Goal: Information Seeking & Learning: Compare options

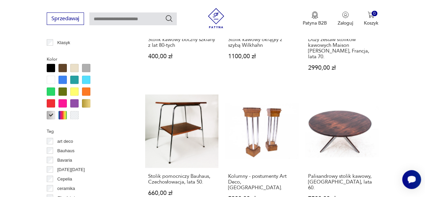
scroll to position [581, 0]
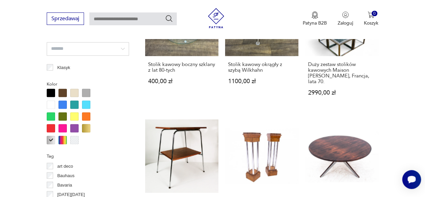
click at [49, 139] on div at bounding box center [51, 139] width 8 height 8
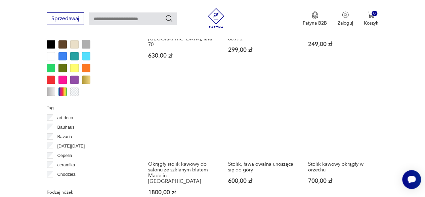
scroll to position [662, 0]
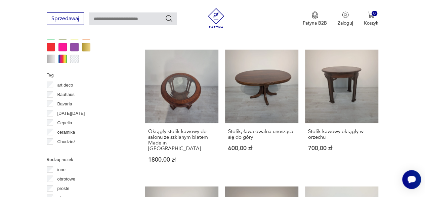
click at [59, 94] on p "Bauhaus" at bounding box center [65, 94] width 17 height 7
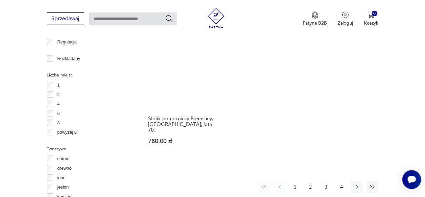
scroll to position [985, 0]
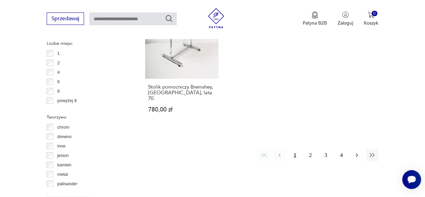
click at [356, 152] on icon "button" at bounding box center [357, 155] width 7 height 7
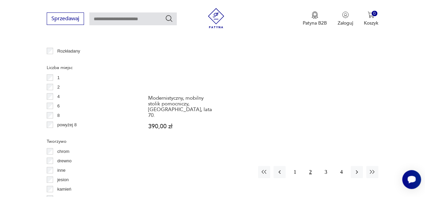
scroll to position [985, 0]
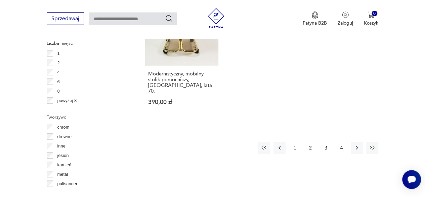
drag, startPoint x: 325, startPoint y: 130, endPoint x: 325, endPoint y: 126, distance: 4.0
click at [325, 141] on button "3" at bounding box center [326, 147] width 12 height 12
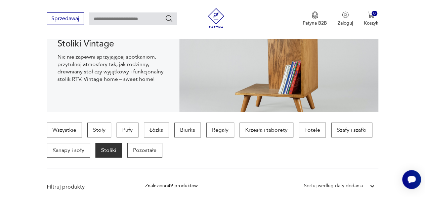
scroll to position [146, 0]
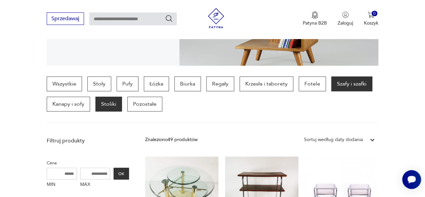
click at [358, 87] on p "Szafy i szafki" at bounding box center [351, 83] width 41 height 15
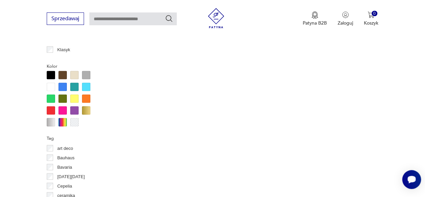
scroll to position [649, 0]
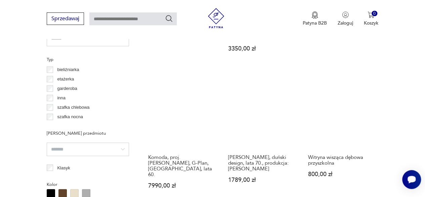
scroll to position [557, 0]
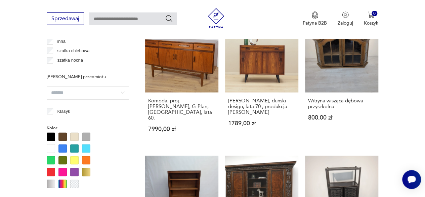
click at [50, 182] on div at bounding box center [51, 183] width 8 height 8
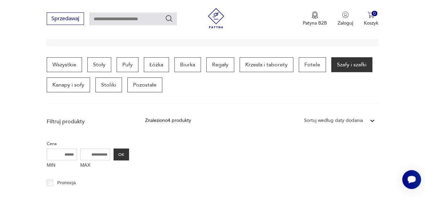
scroll to position [111, 0]
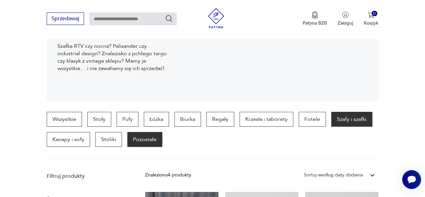
click at [155, 138] on p "Pozostałe" at bounding box center [144, 139] width 35 height 15
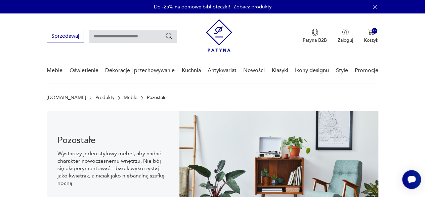
click at [148, 31] on input "text" at bounding box center [132, 36] width 87 height 13
type input "*****"
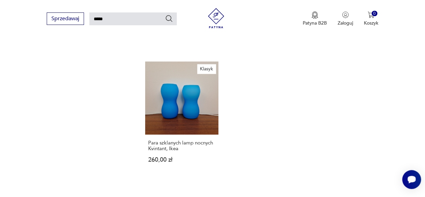
scroll to position [807, 0]
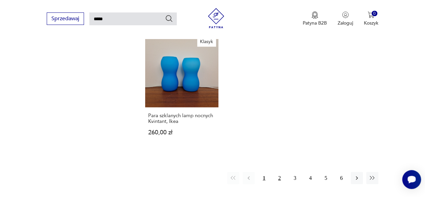
click at [278, 172] on button "2" at bounding box center [280, 178] width 12 height 12
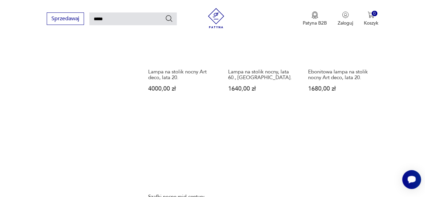
scroll to position [797, 0]
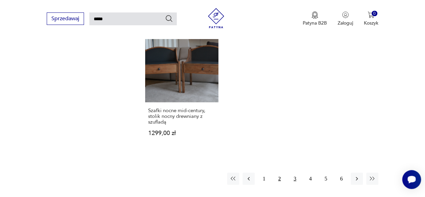
click at [290, 172] on button "3" at bounding box center [295, 178] width 12 height 12
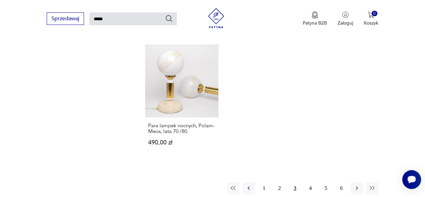
scroll to position [831, 0]
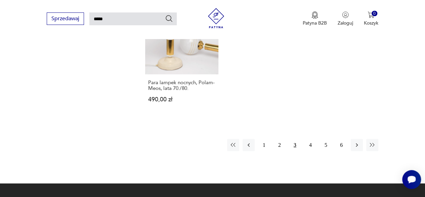
drag, startPoint x: 358, startPoint y: 119, endPoint x: 330, endPoint y: 62, distance: 63.6
click at [358, 141] on icon "button" at bounding box center [357, 144] width 7 height 7
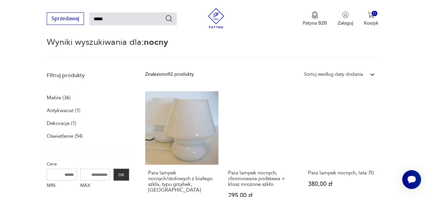
scroll to position [16, 0]
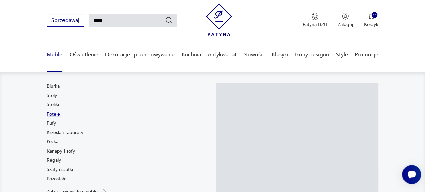
click at [54, 113] on link "Fotele" at bounding box center [53, 114] width 13 height 7
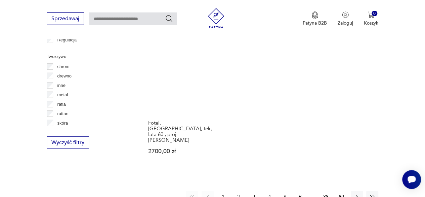
scroll to position [988, 0]
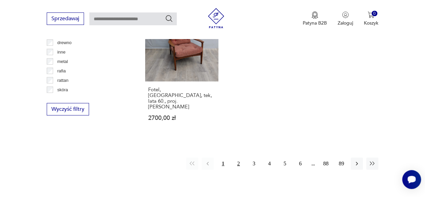
click at [239, 157] on button "2" at bounding box center [239, 163] width 12 height 12
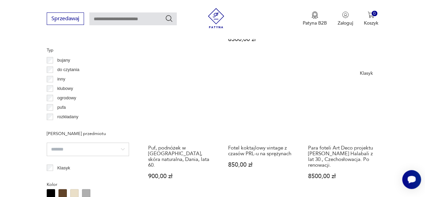
scroll to position [481, 0]
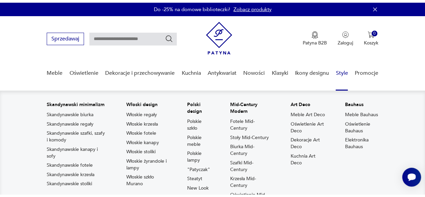
scroll to position [101, 0]
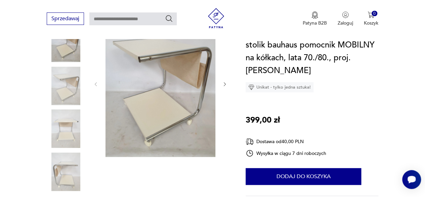
click at [227, 82] on icon "button" at bounding box center [224, 83] width 5 height 5
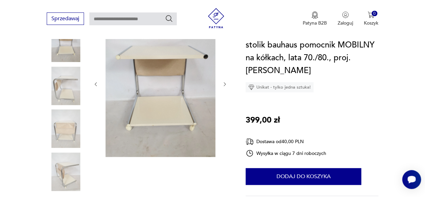
click at [227, 82] on icon "button" at bounding box center [224, 83] width 5 height 5
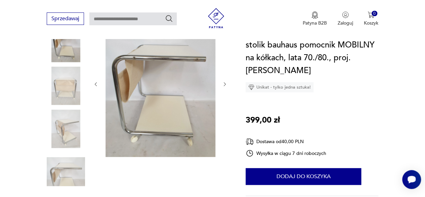
click at [227, 82] on icon "button" at bounding box center [224, 83] width 5 height 5
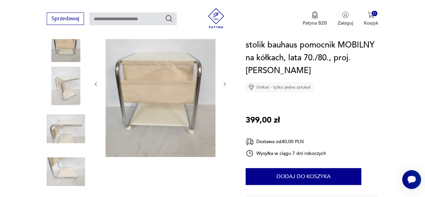
click at [227, 82] on icon "button" at bounding box center [224, 83] width 5 height 5
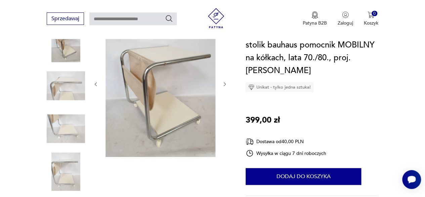
click at [227, 82] on icon "button" at bounding box center [224, 83] width 5 height 5
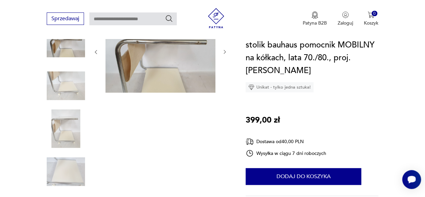
click at [226, 55] on button "button" at bounding box center [224, 52] width 5 height 7
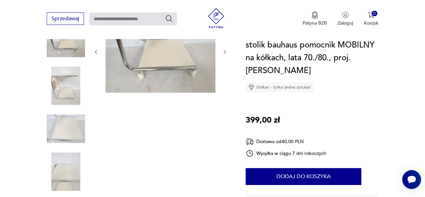
scroll to position [34, 0]
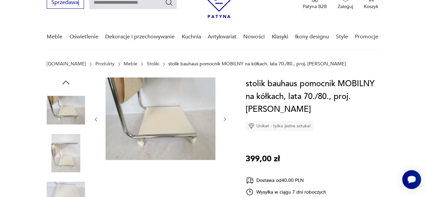
click at [225, 117] on icon "button" at bounding box center [224, 118] width 5 height 5
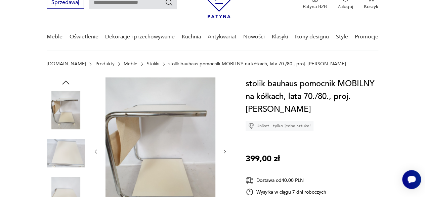
click at [65, 79] on icon "button" at bounding box center [66, 82] width 10 height 10
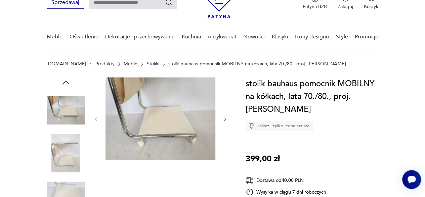
click at [65, 79] on icon "button" at bounding box center [66, 82] width 10 height 10
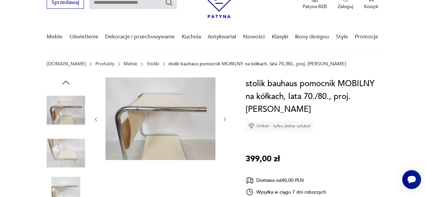
click at [65, 79] on icon "button" at bounding box center [66, 82] width 10 height 10
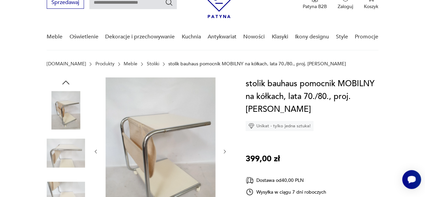
click at [65, 79] on icon "button" at bounding box center [66, 82] width 10 height 10
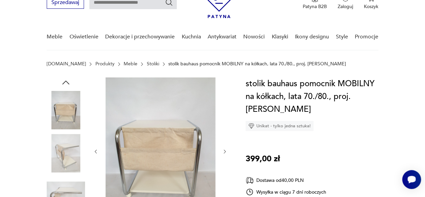
click at [65, 79] on icon "button" at bounding box center [66, 82] width 10 height 10
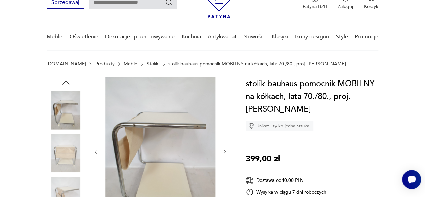
click at [65, 79] on icon "button" at bounding box center [66, 82] width 10 height 10
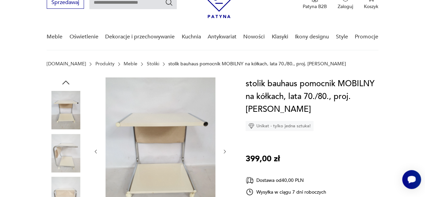
click at [65, 79] on icon "button" at bounding box center [66, 82] width 10 height 10
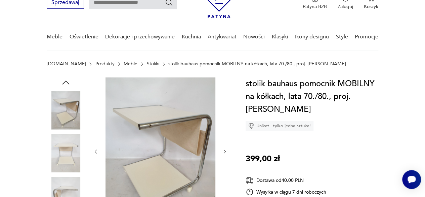
click at [65, 79] on icon "button" at bounding box center [66, 82] width 10 height 10
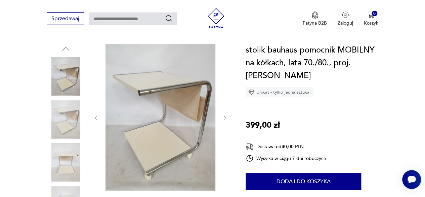
click at [224, 119] on icon "button" at bounding box center [224, 117] width 5 height 5
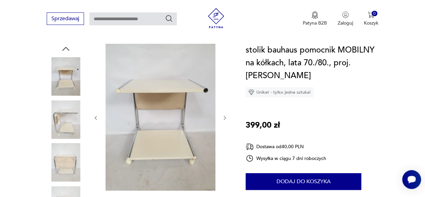
click at [224, 119] on icon "button" at bounding box center [224, 117] width 5 height 5
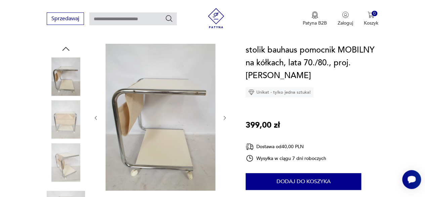
click at [224, 119] on icon "button" at bounding box center [224, 117] width 5 height 5
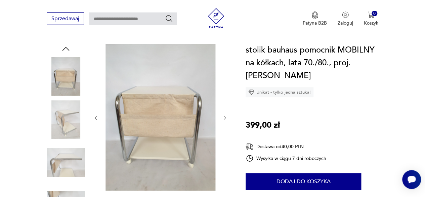
click at [224, 119] on icon "button" at bounding box center [225, 118] width 2 height 4
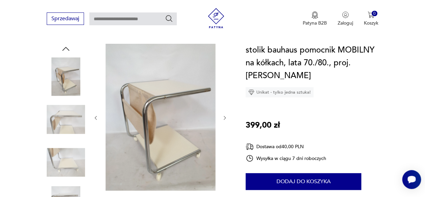
click at [224, 119] on icon "button" at bounding box center [225, 118] width 2 height 4
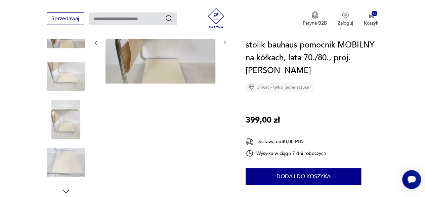
scroll to position [34, 0]
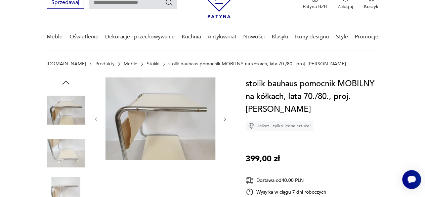
click at [59, 150] on img at bounding box center [66, 153] width 38 height 38
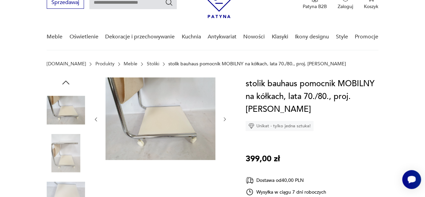
click at [60, 176] on div at bounding box center [66, 175] width 38 height 168
click at [63, 165] on img at bounding box center [66, 153] width 38 height 38
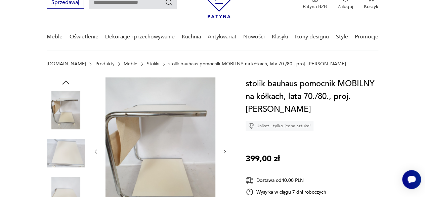
click at [64, 190] on img at bounding box center [66, 195] width 38 height 38
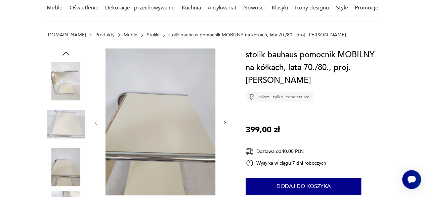
scroll to position [101, 0]
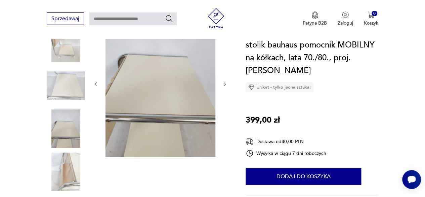
click at [67, 165] on img at bounding box center [66, 171] width 38 height 38
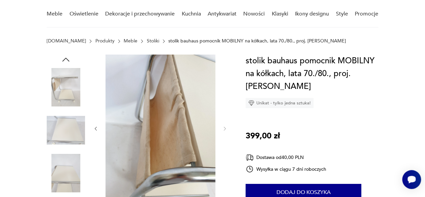
scroll to position [67, 0]
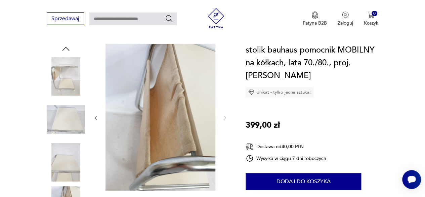
click at [73, 119] on img at bounding box center [66, 119] width 38 height 38
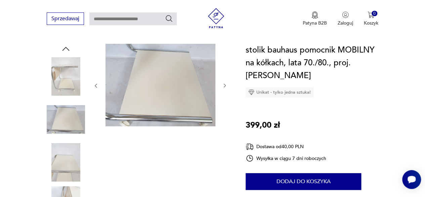
click at [75, 90] on img at bounding box center [66, 76] width 38 height 38
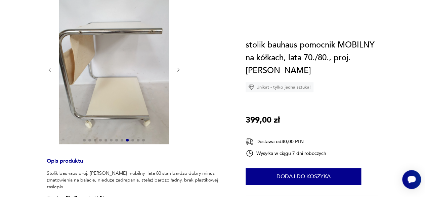
scroll to position [0, 0]
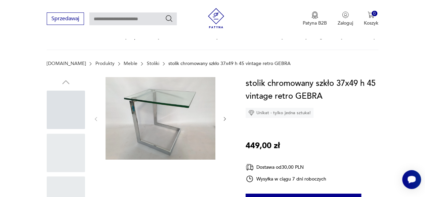
scroll to position [67, 0]
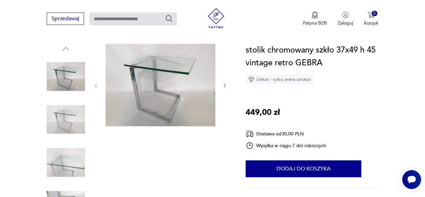
click at [222, 85] on icon "button" at bounding box center [224, 85] width 5 height 5
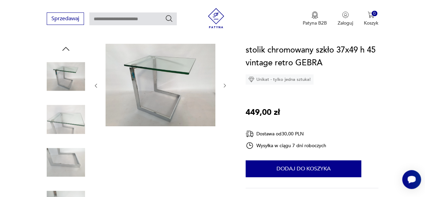
click at [222, 85] on icon "button" at bounding box center [224, 85] width 5 height 5
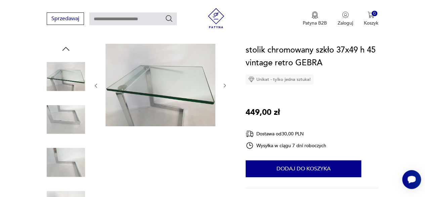
click at [222, 85] on icon "button" at bounding box center [224, 85] width 5 height 5
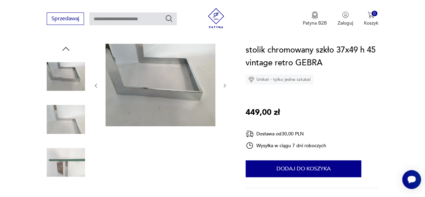
click at [222, 85] on icon "button" at bounding box center [224, 85] width 5 height 5
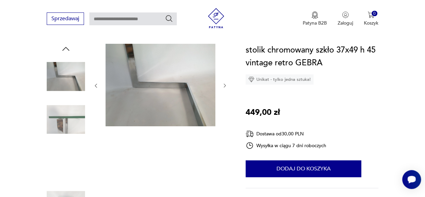
click at [222, 85] on icon "button" at bounding box center [224, 85] width 5 height 5
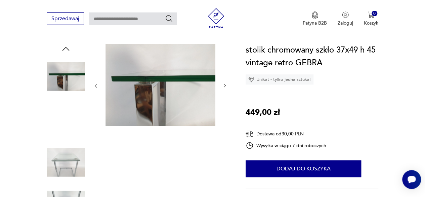
click at [222, 85] on icon "button" at bounding box center [224, 85] width 5 height 5
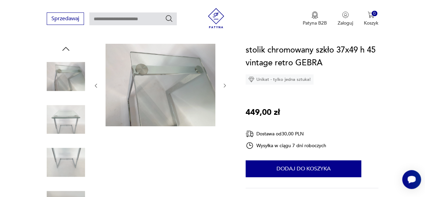
click at [222, 85] on icon "button" at bounding box center [224, 85] width 5 height 5
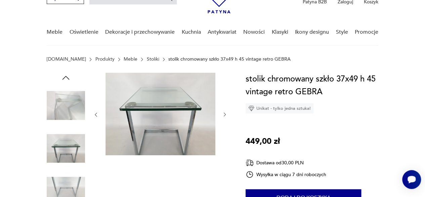
scroll to position [101, 0]
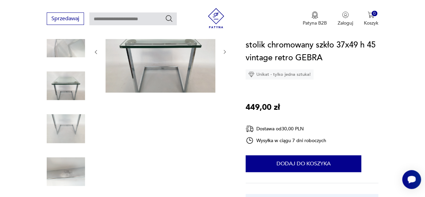
click at [68, 128] on img at bounding box center [66, 128] width 38 height 38
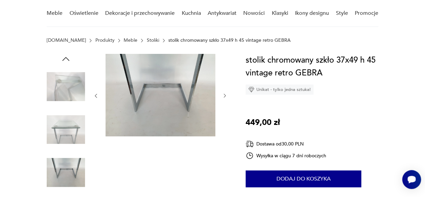
scroll to position [34, 0]
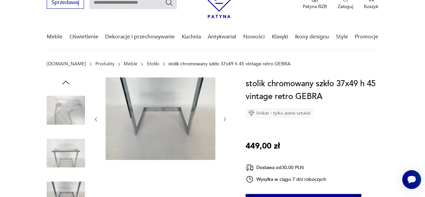
click at [59, 111] on img at bounding box center [66, 110] width 38 height 38
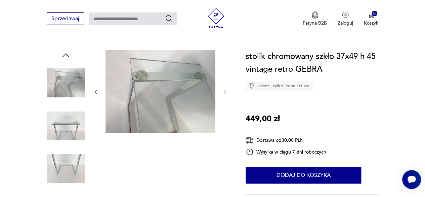
scroll to position [67, 0]
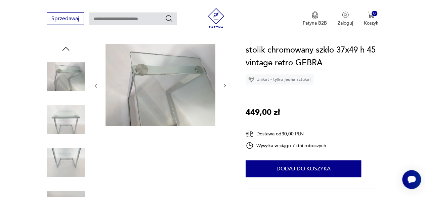
click at [76, 117] on img at bounding box center [66, 119] width 38 height 38
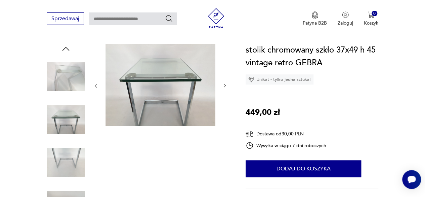
click at [68, 162] on img at bounding box center [66, 162] width 38 height 38
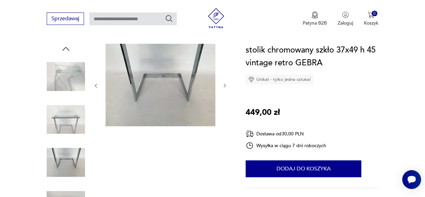
drag, startPoint x: 69, startPoint y: 182, endPoint x: 69, endPoint y: 189, distance: 7.4
drag, startPoint x: 69, startPoint y: 189, endPoint x: 11, endPoint y: 158, distance: 65.4
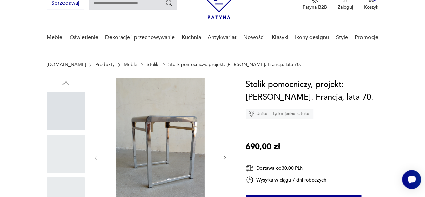
scroll to position [67, 0]
